Goal: Task Accomplishment & Management: Complete application form

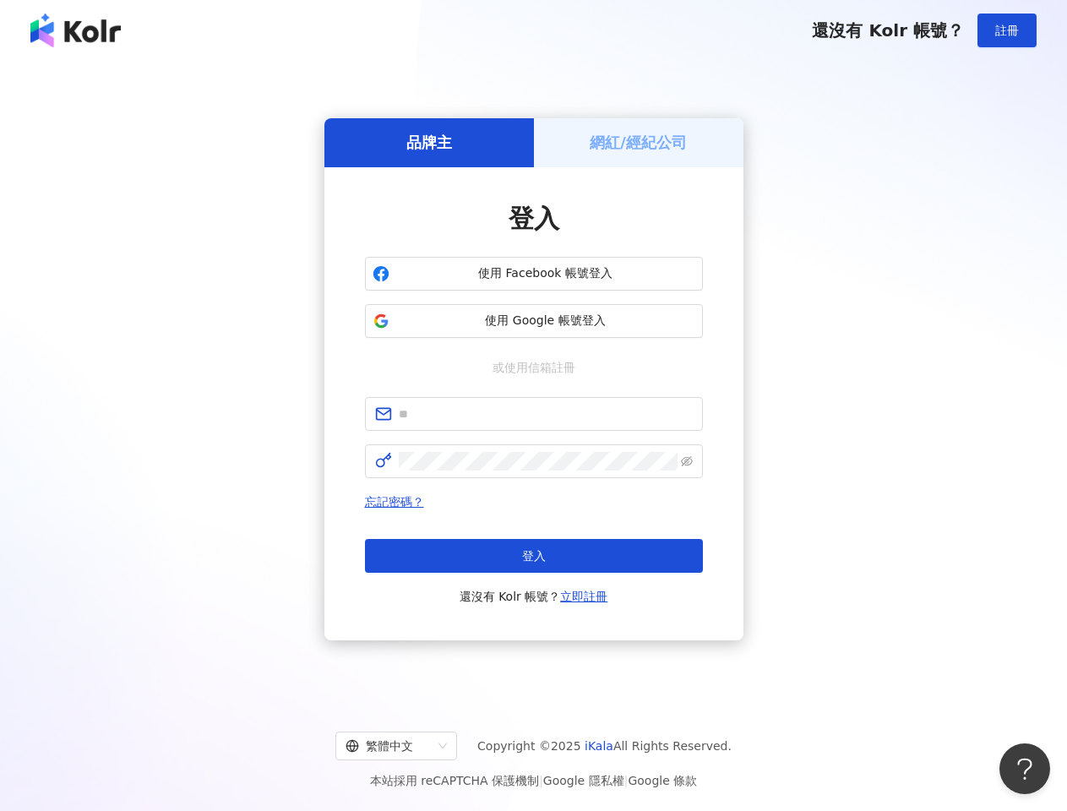
click at [1007, 30] on span "註冊" at bounding box center [1007, 31] width 24 height 14
click at [429, 142] on h5 "品牌主" at bounding box center [429, 142] width 46 height 21
click at [639, 142] on h5 "網紅/經紀公司" at bounding box center [638, 142] width 97 height 21
click at [534, 274] on span "使用 Facebook 帳號登入" at bounding box center [545, 273] width 299 height 17
click at [534, 321] on span "使用 Google 帳號登入" at bounding box center [545, 321] width 299 height 17
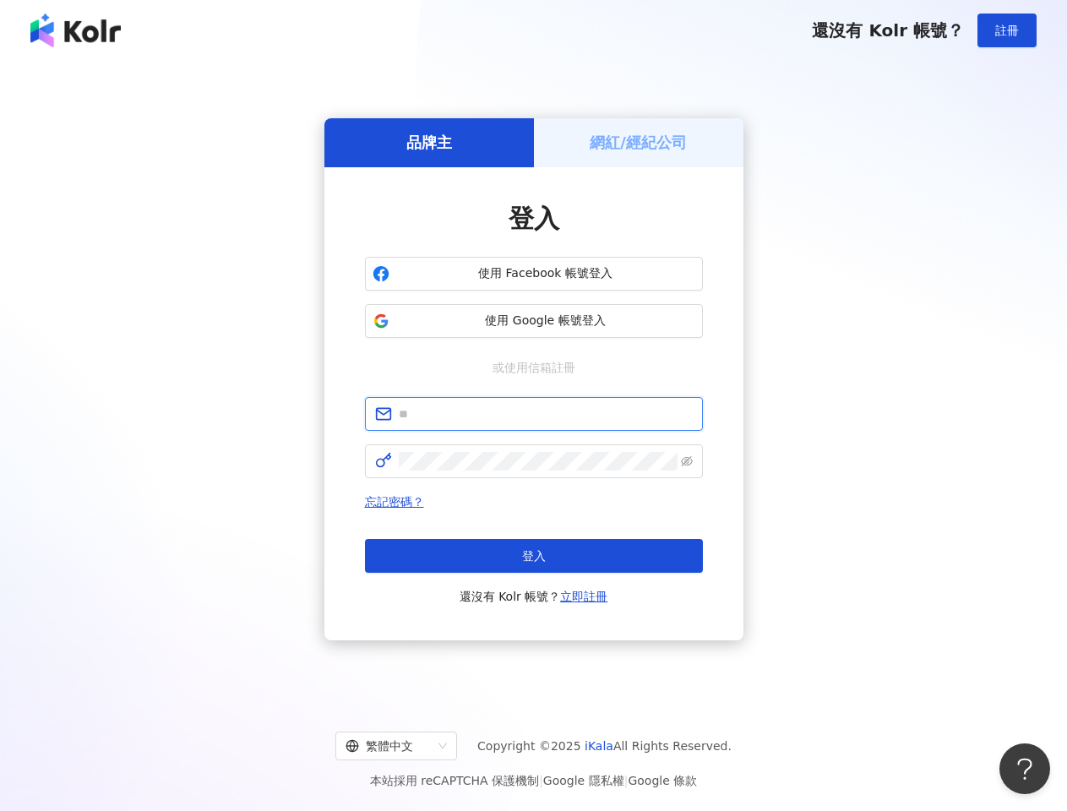
click at [534, 414] on input "text" at bounding box center [546, 414] width 294 height 19
click at [687, 461] on icon "eye-invisible" at bounding box center [687, 461] width 12 height 12
click at [534, 556] on span "登入" at bounding box center [534, 556] width 24 height 14
